Goal: Book appointment/travel/reservation

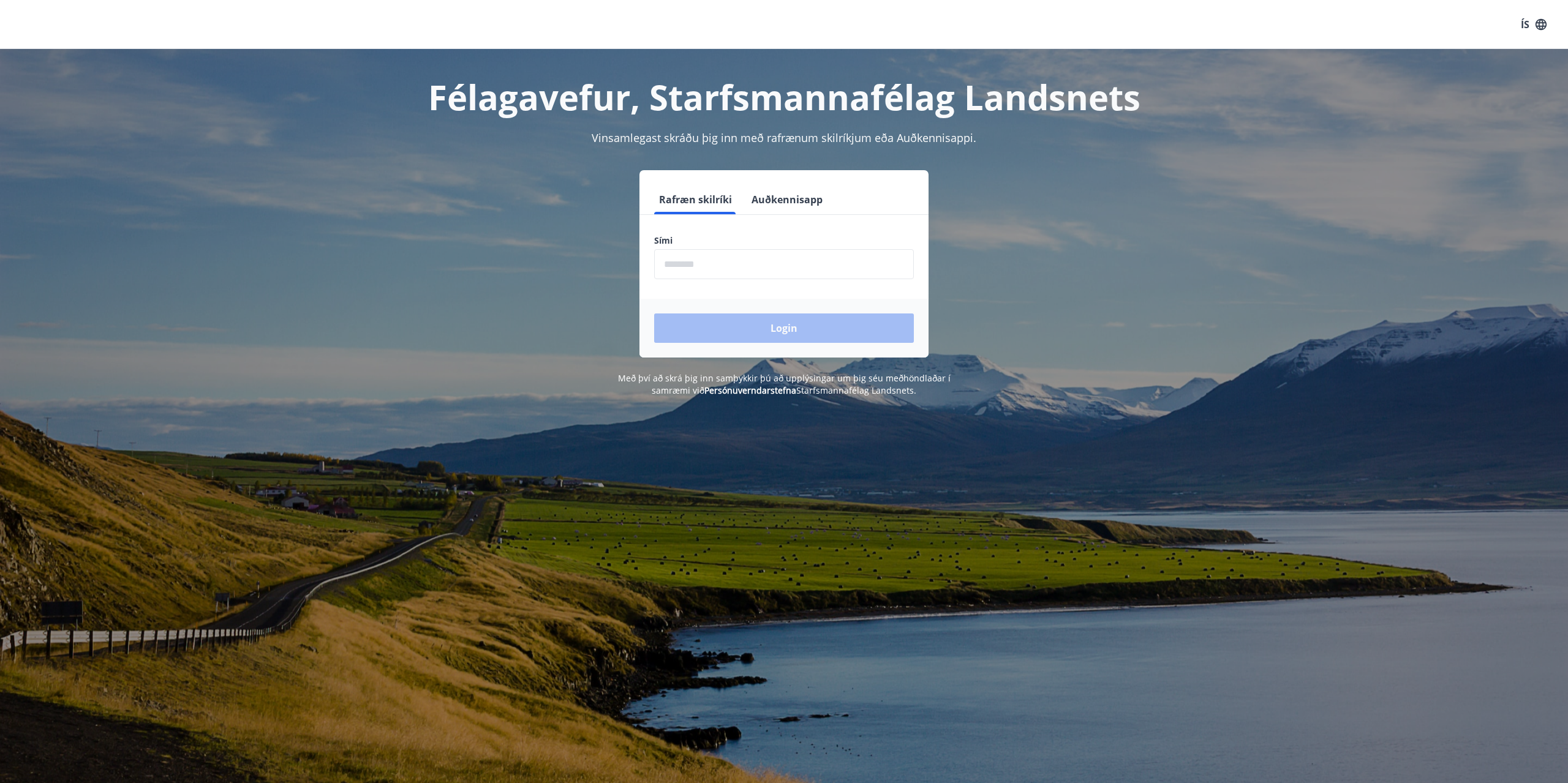
click at [799, 259] on input "phone" at bounding box center [784, 265] width 260 height 30
click at [727, 272] on input "phone" at bounding box center [784, 265] width 260 height 30
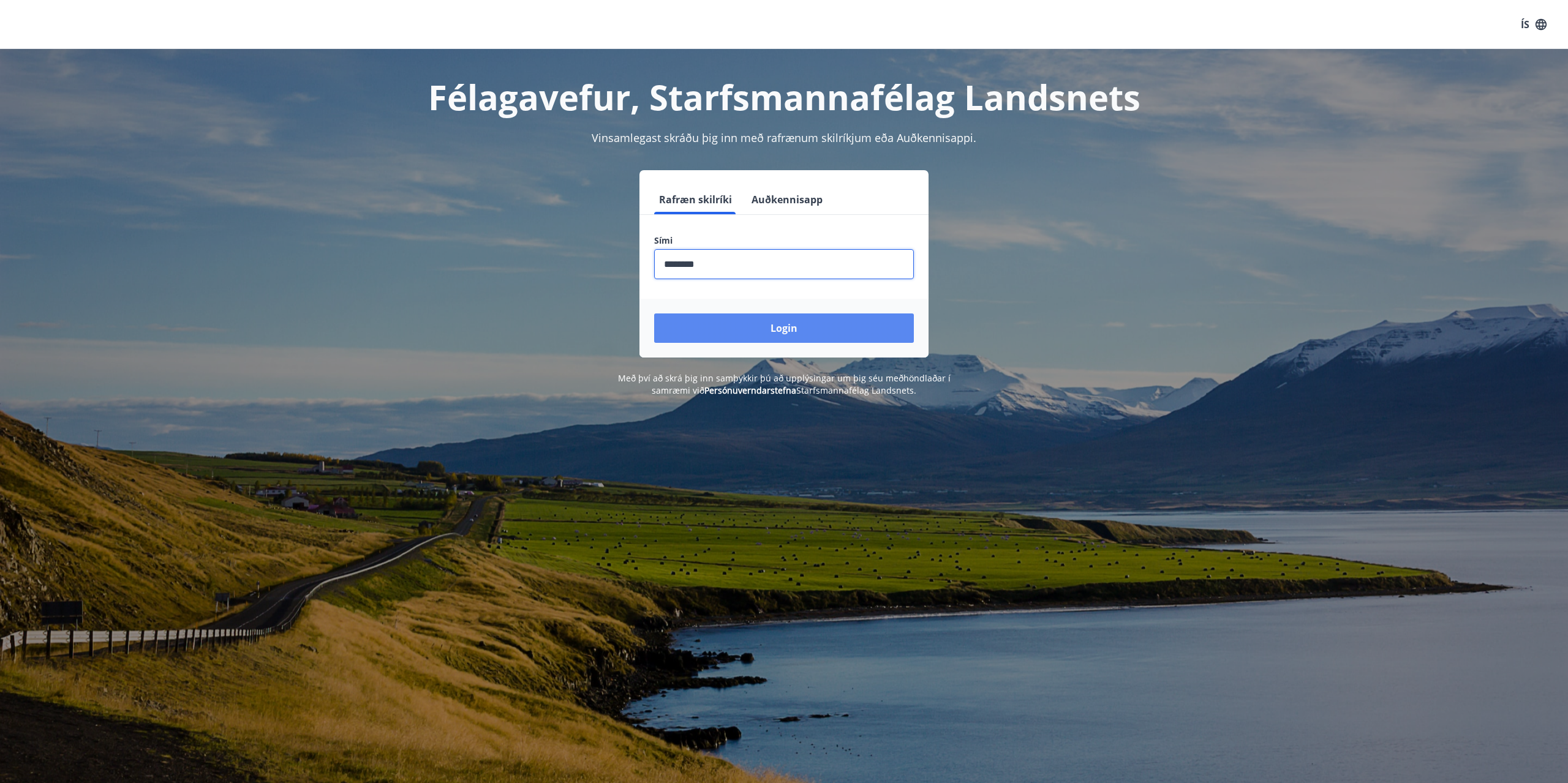
type input "********"
click at [749, 331] on button "Login" at bounding box center [784, 328] width 260 height 29
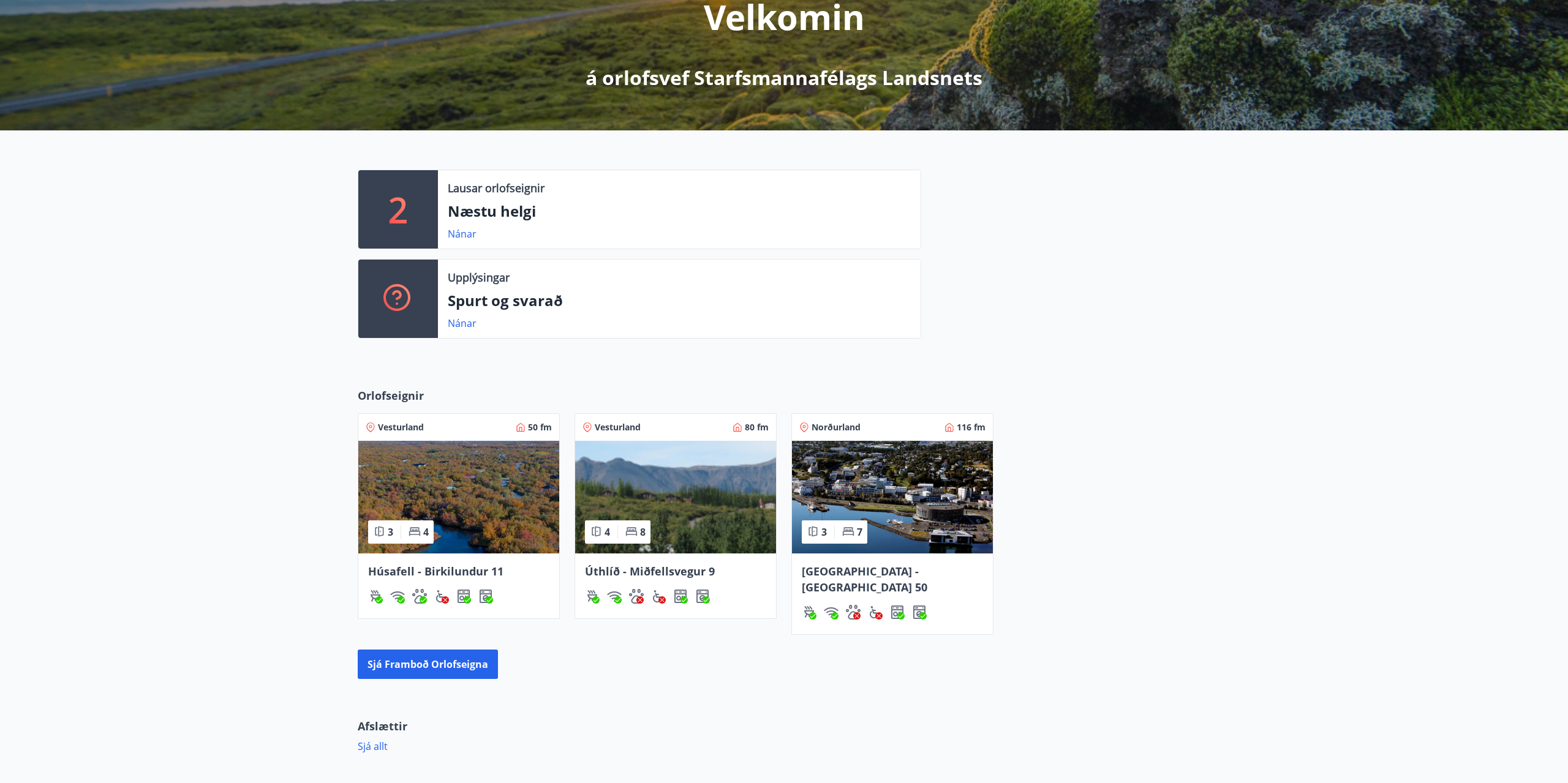
scroll to position [191, 0]
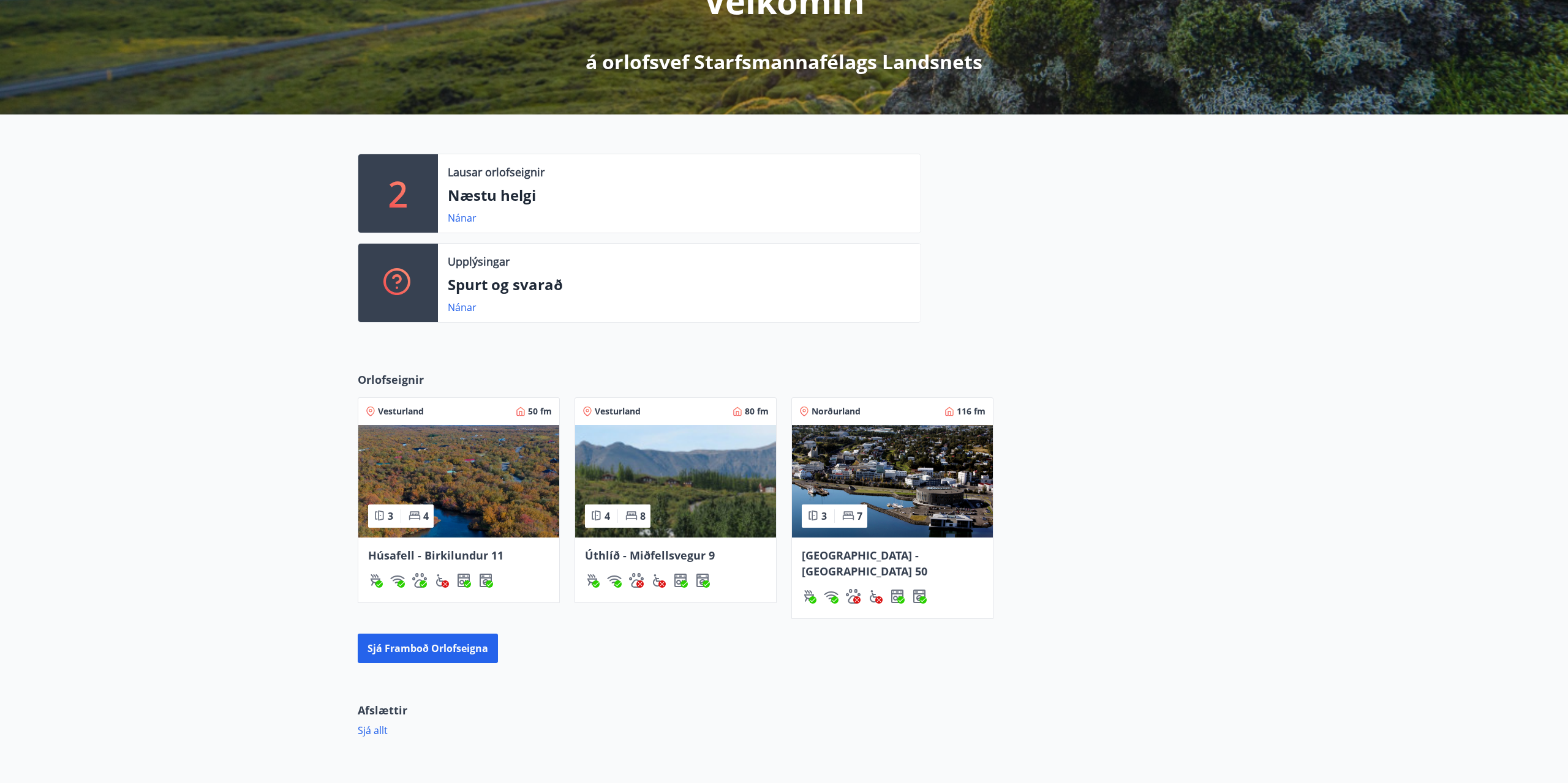
click at [667, 536] on img at bounding box center [676, 481] width 201 height 113
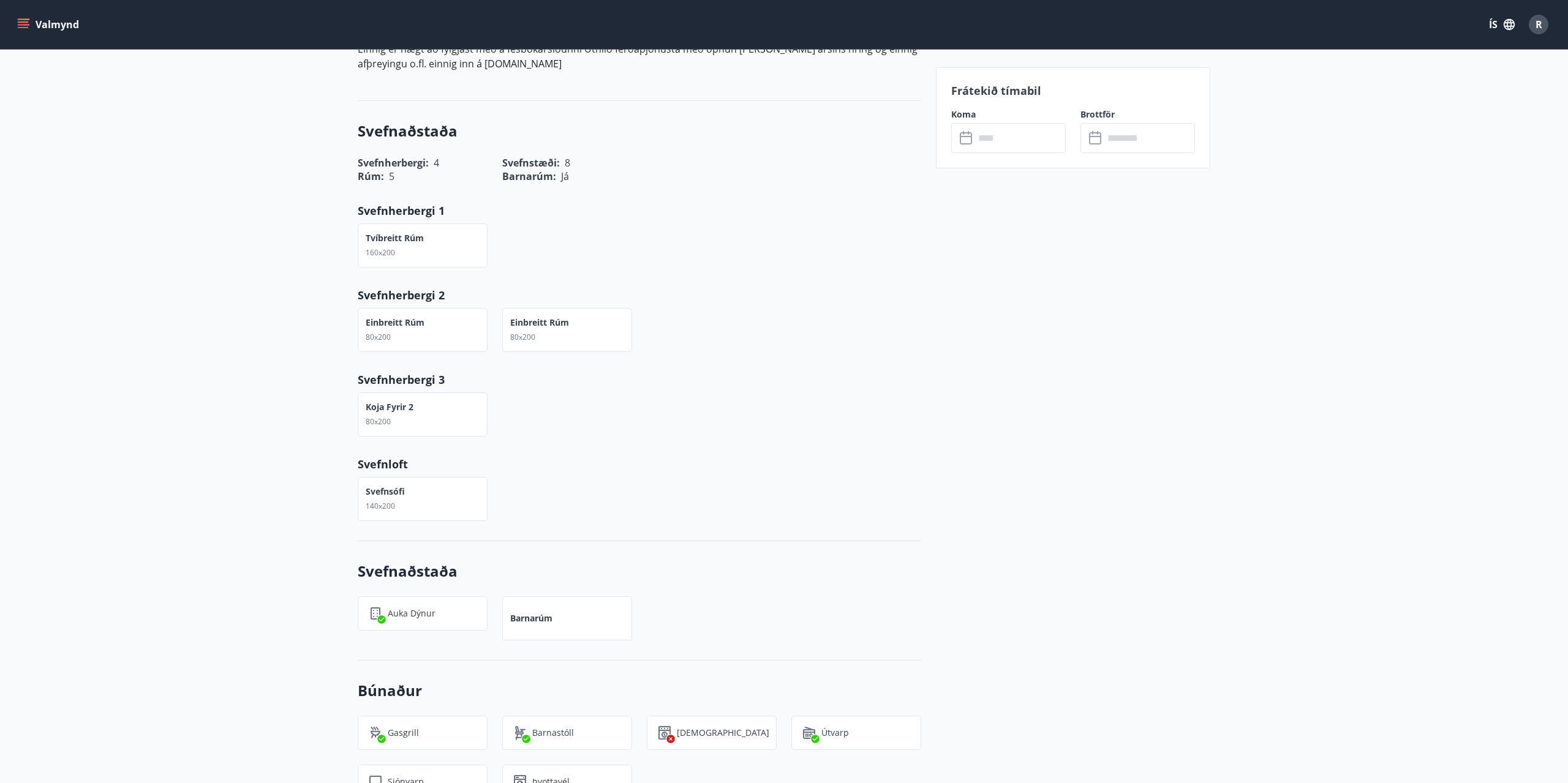
scroll to position [990, 0]
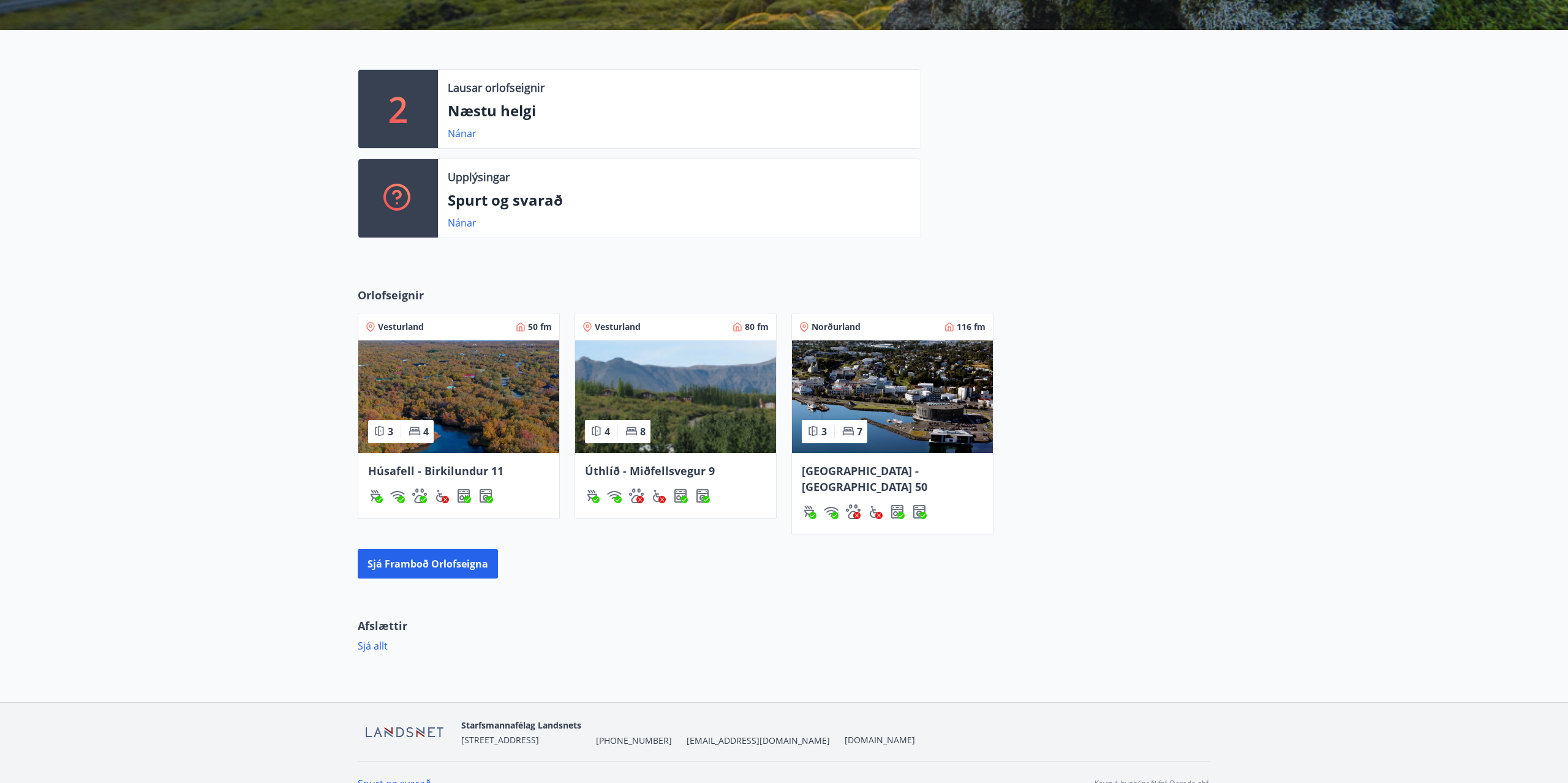
scroll to position [281, 0]
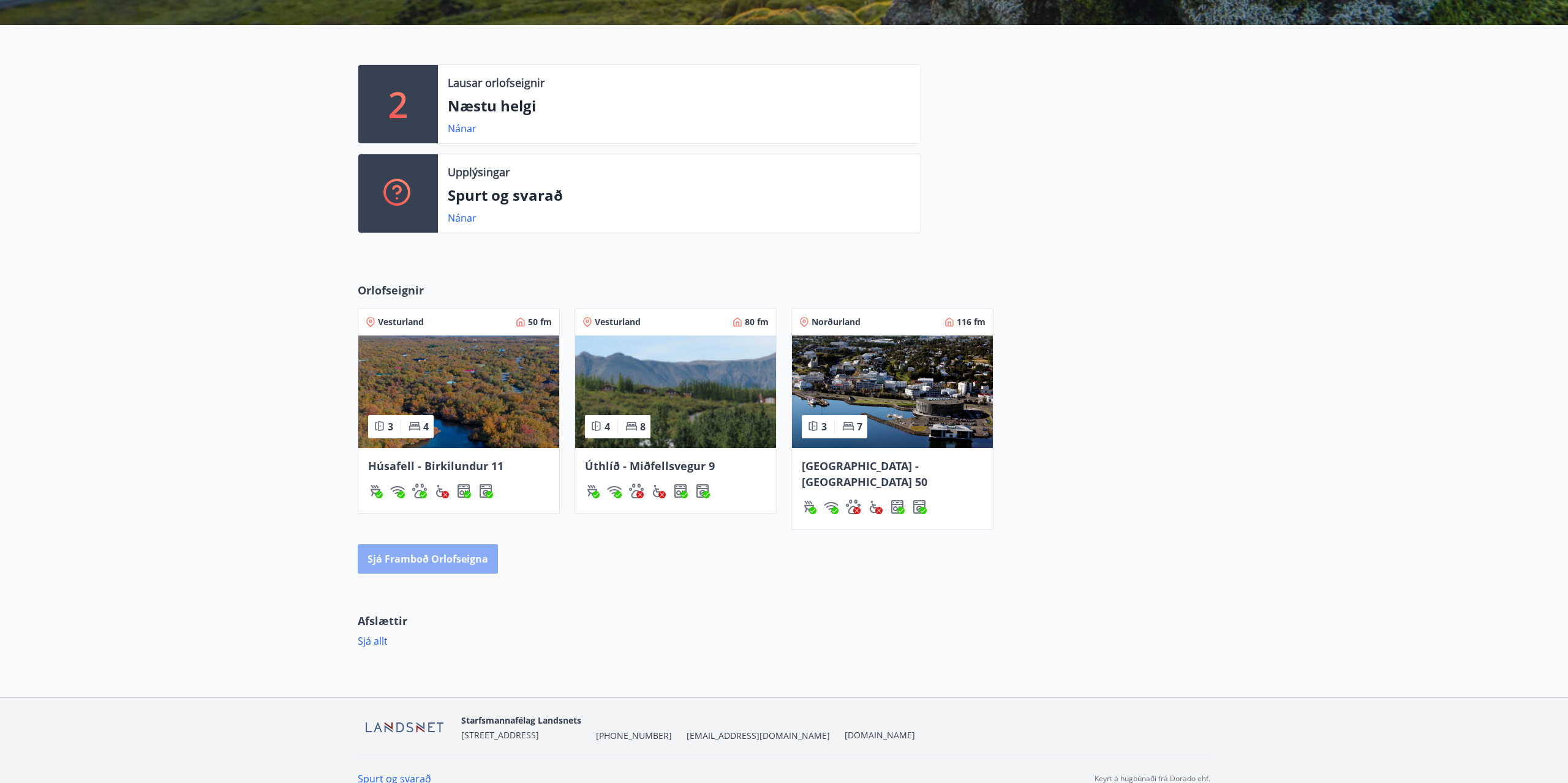
click at [455, 544] on button "Sjá framboð orlofseigna" at bounding box center [428, 558] width 140 height 29
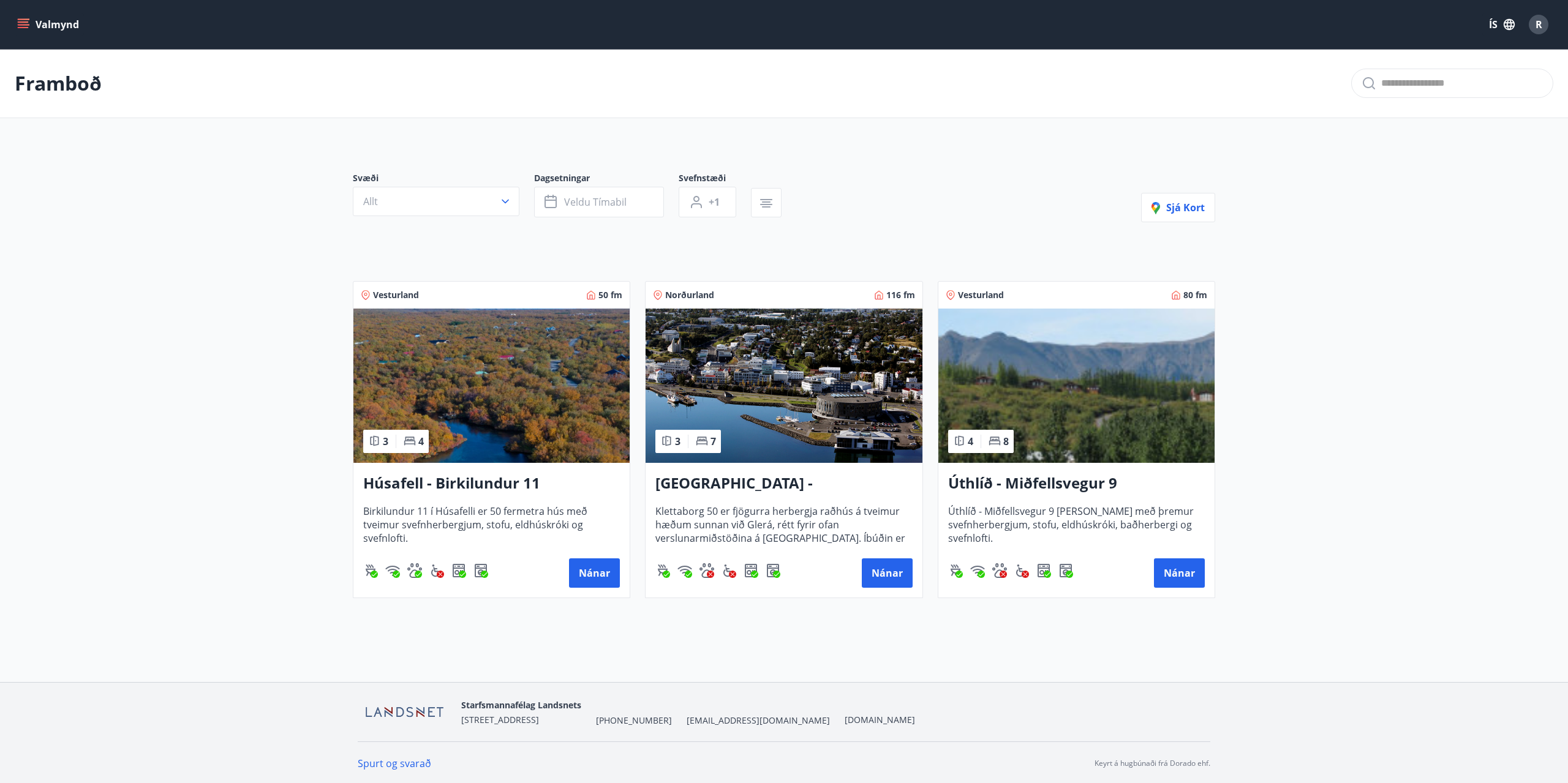
scroll to position [1, 0]
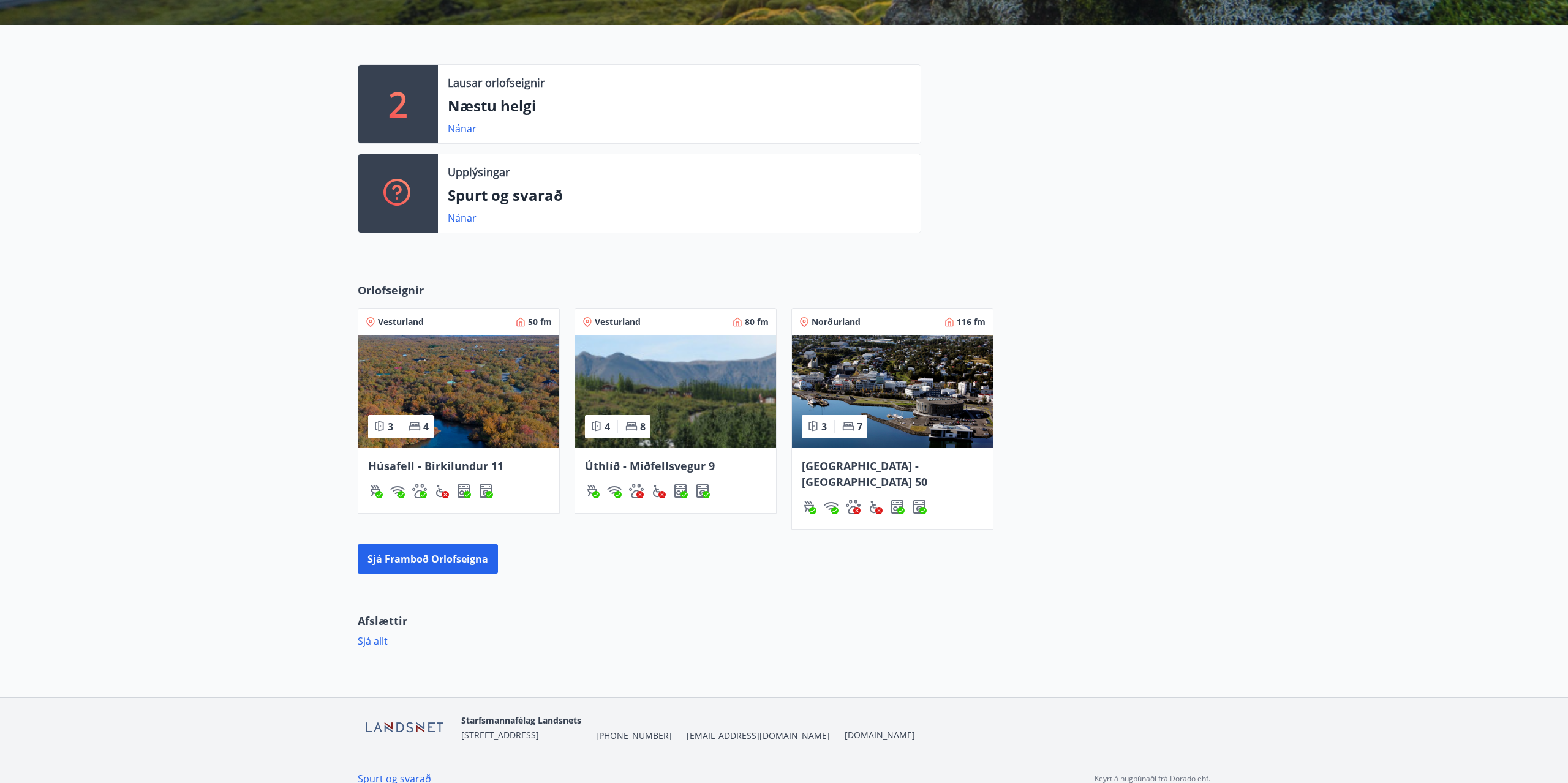
scroll to position [265, 0]
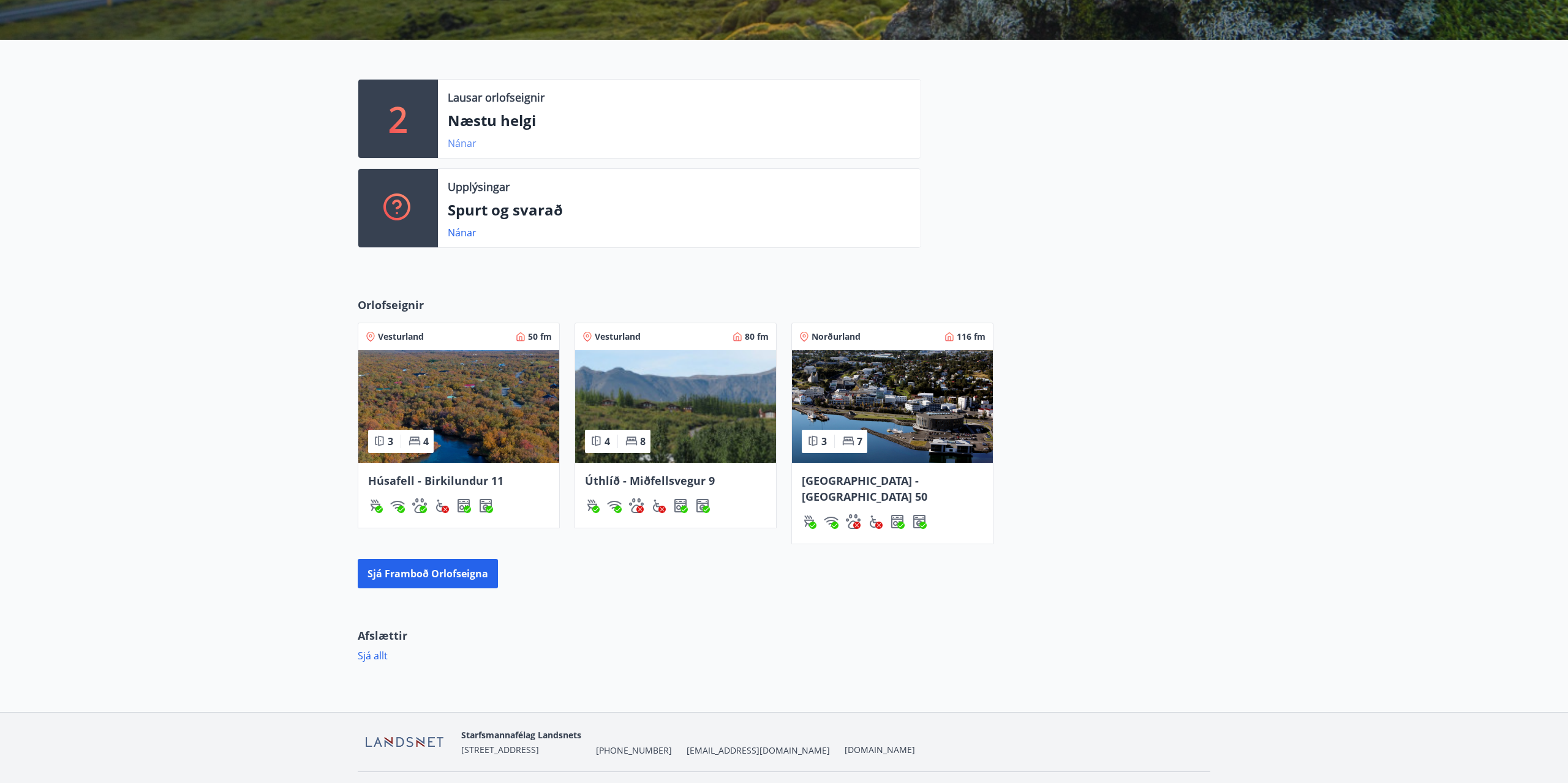
click at [471, 143] on link "Nánar" at bounding box center [462, 143] width 28 height 13
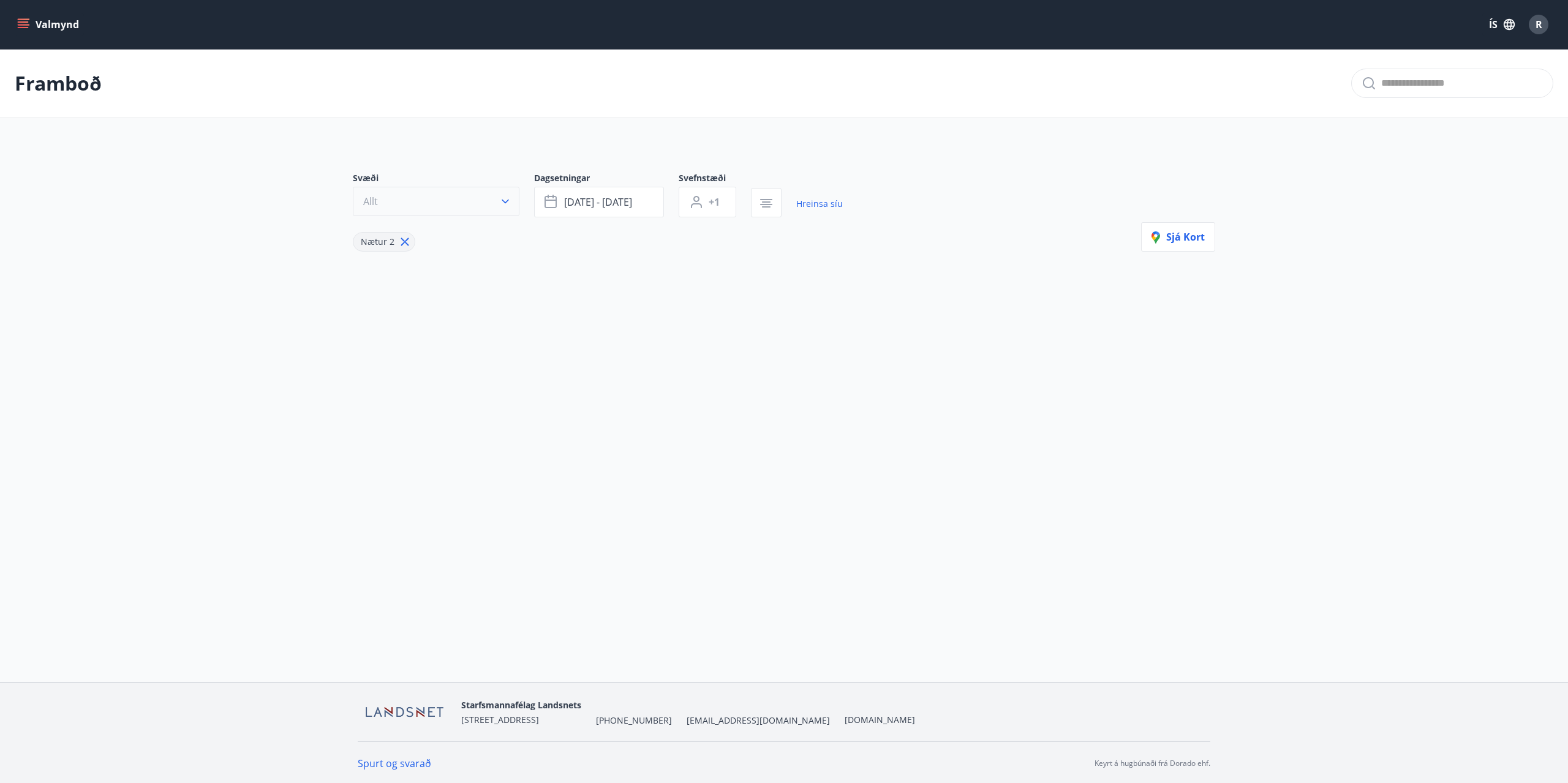
type input "*"
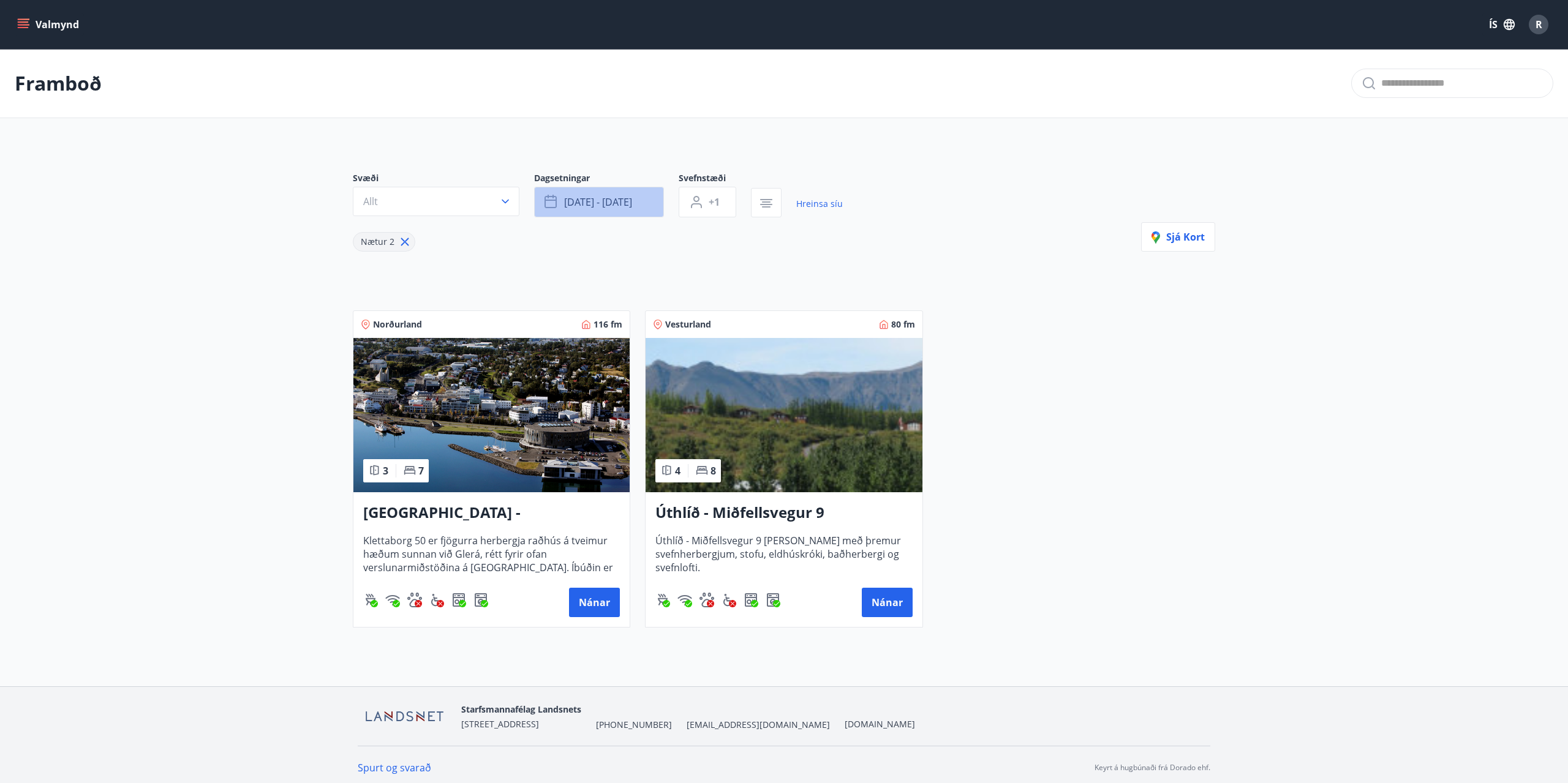
click at [639, 203] on button "sep 12 - sep 15" at bounding box center [599, 202] width 130 height 30
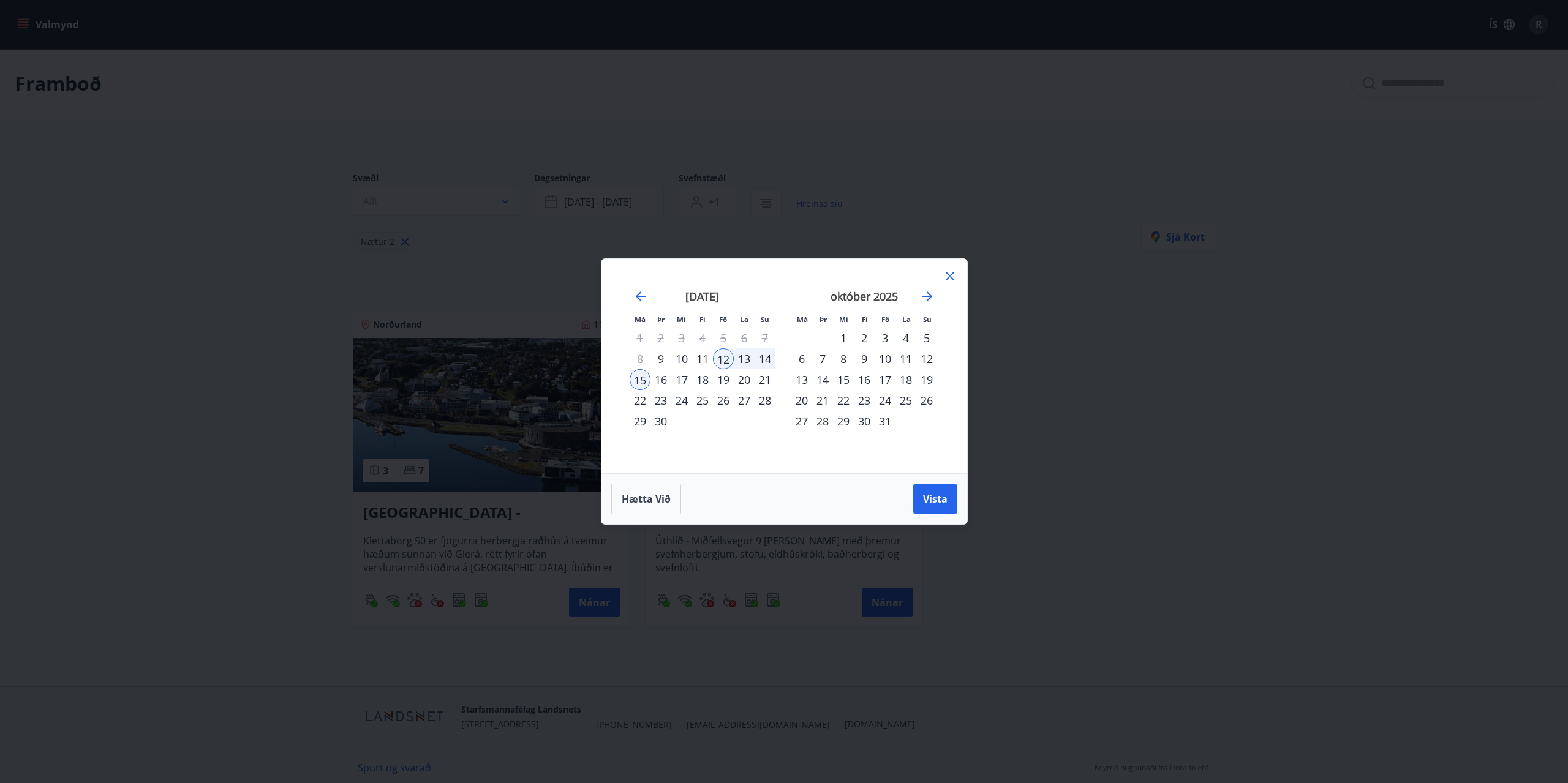
click at [883, 341] on div "3" at bounding box center [884, 337] width 20 height 20
click at [929, 504] on span "Vista" at bounding box center [936, 499] width 25 height 13
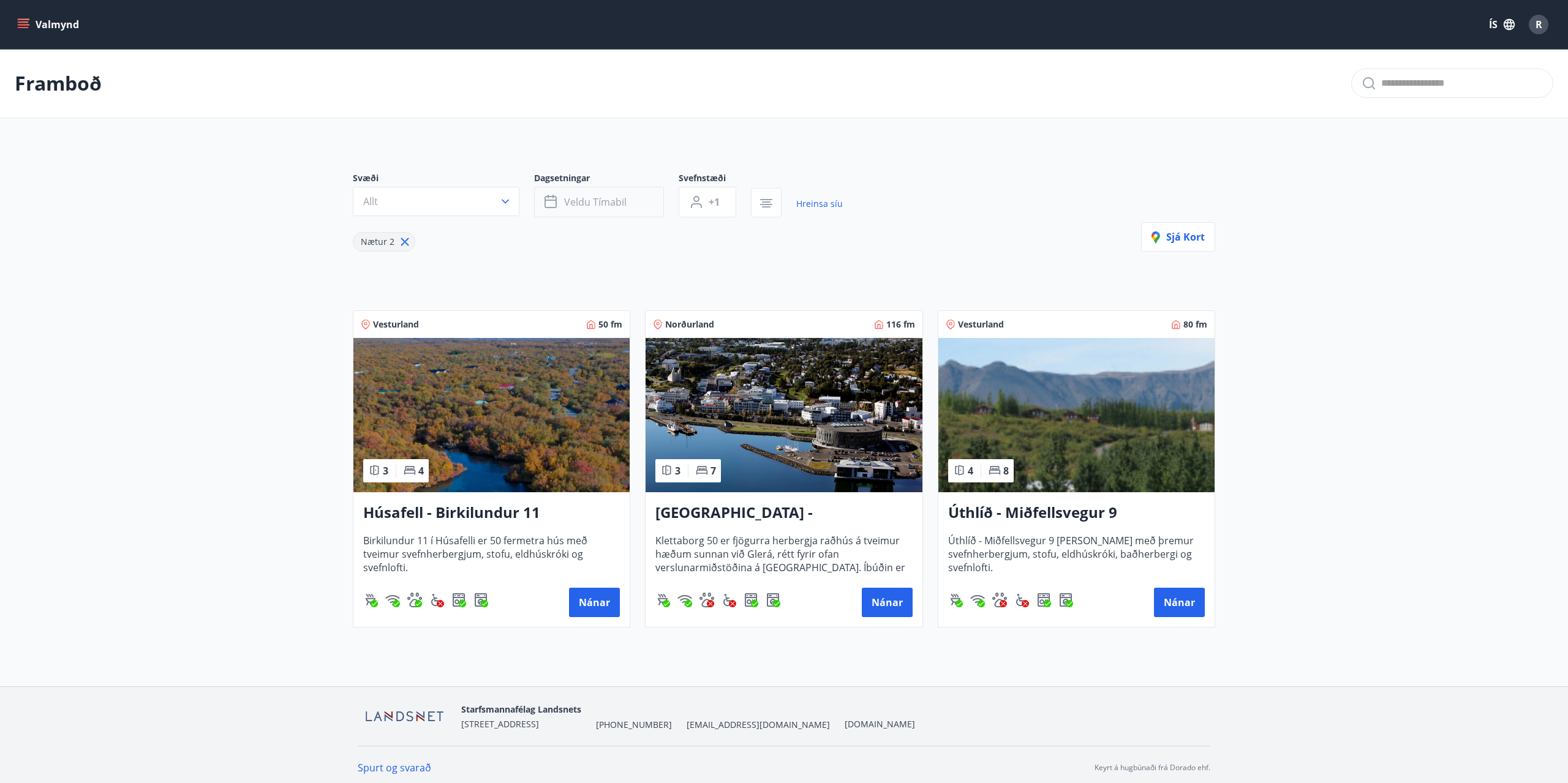
click at [575, 205] on span "Veldu tímabil" at bounding box center [595, 202] width 62 height 13
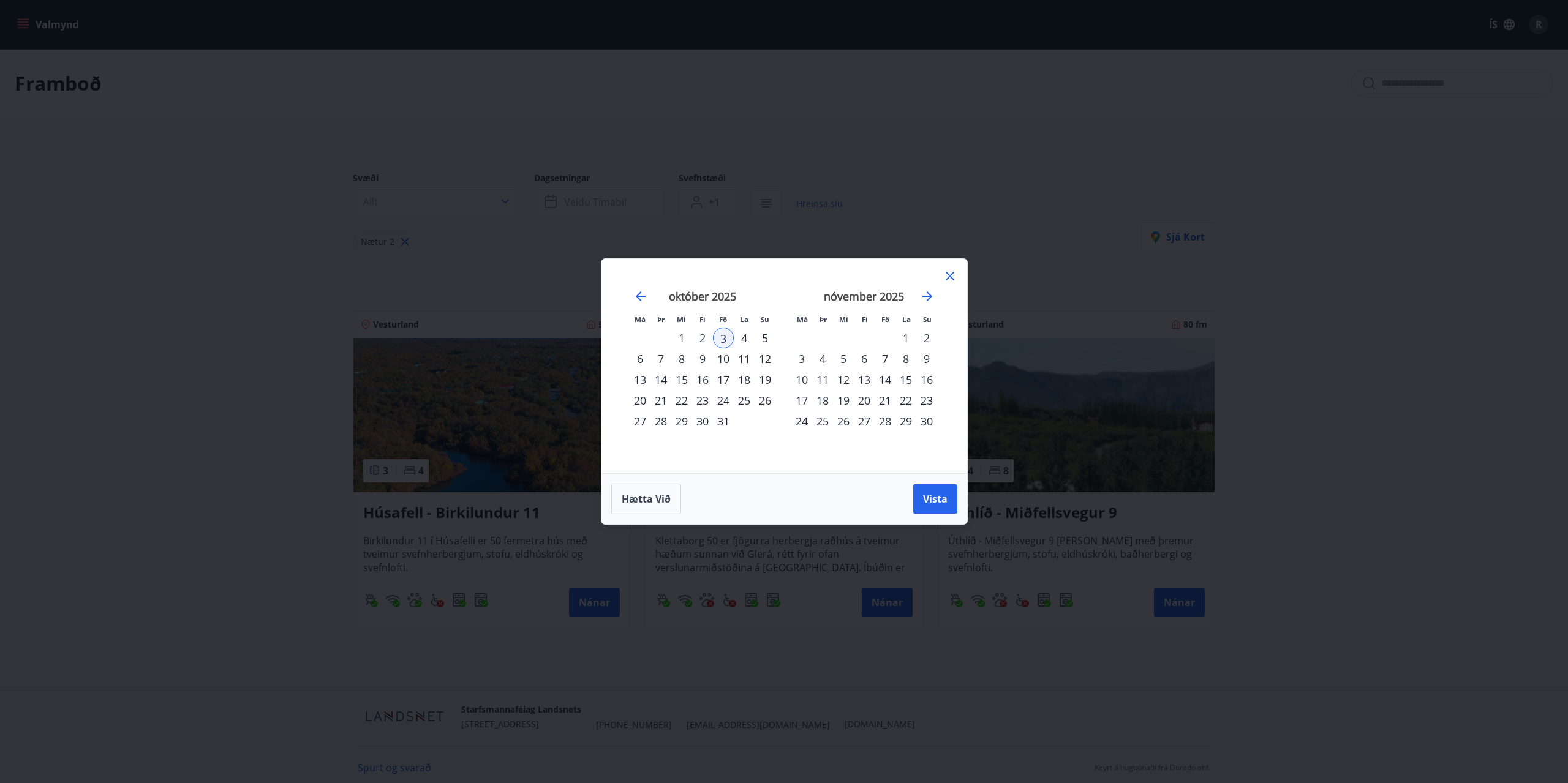
click at [946, 276] on icon at bounding box center [950, 276] width 15 height 15
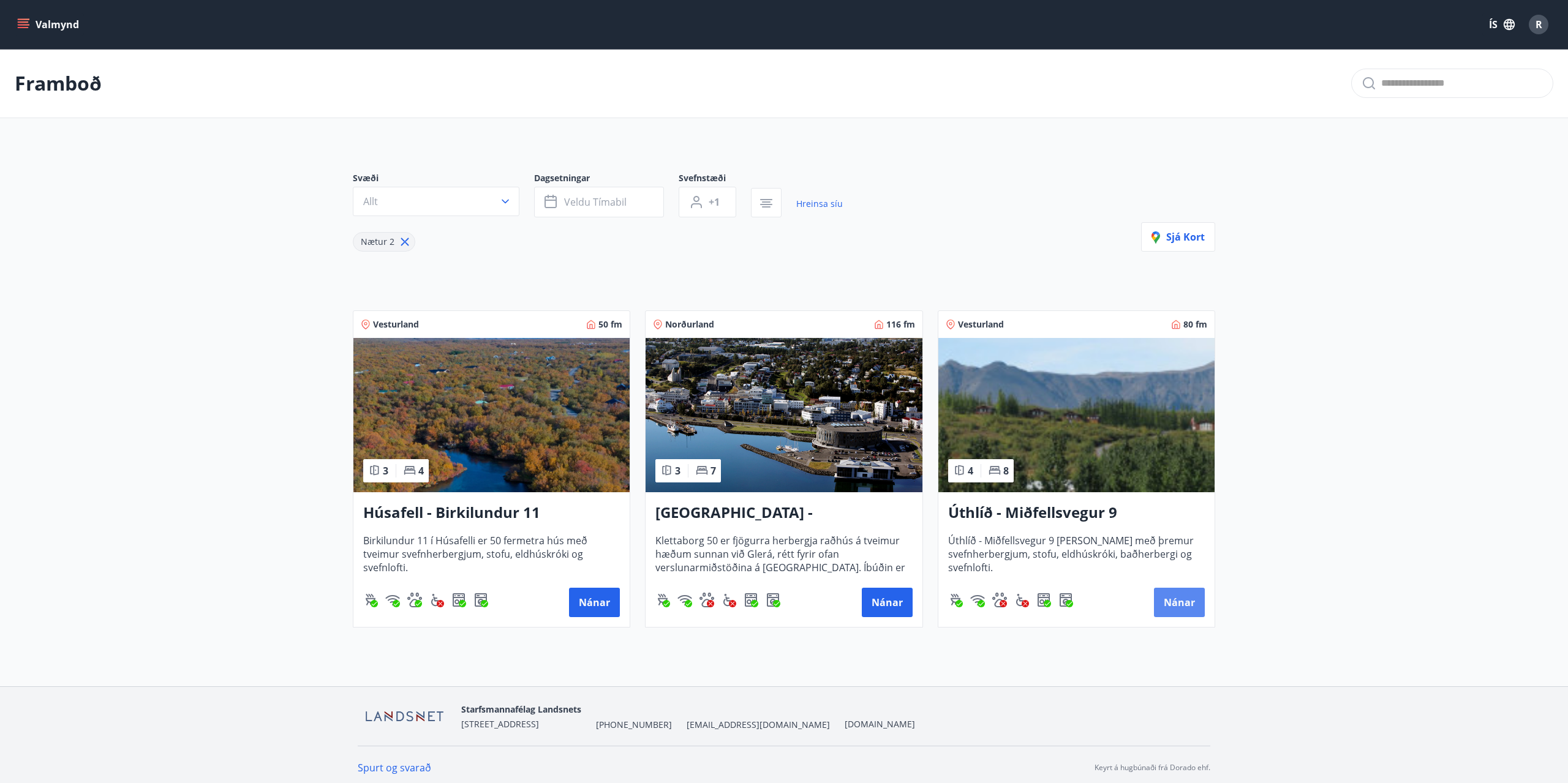
click at [1188, 599] on button "Nánar" at bounding box center [1179, 602] width 51 height 29
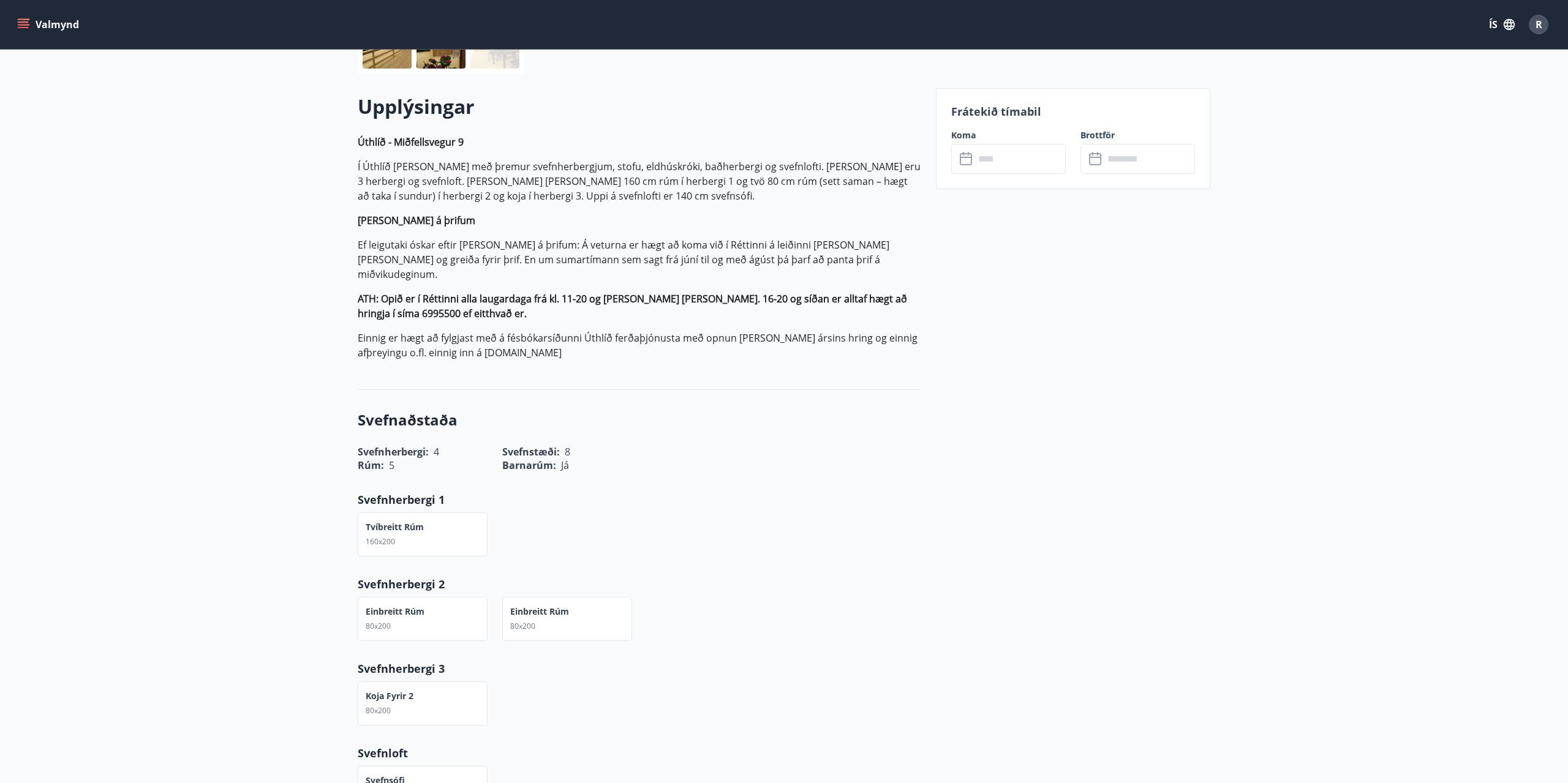
scroll to position [637, 0]
